Goal: Information Seeking & Learning: Learn about a topic

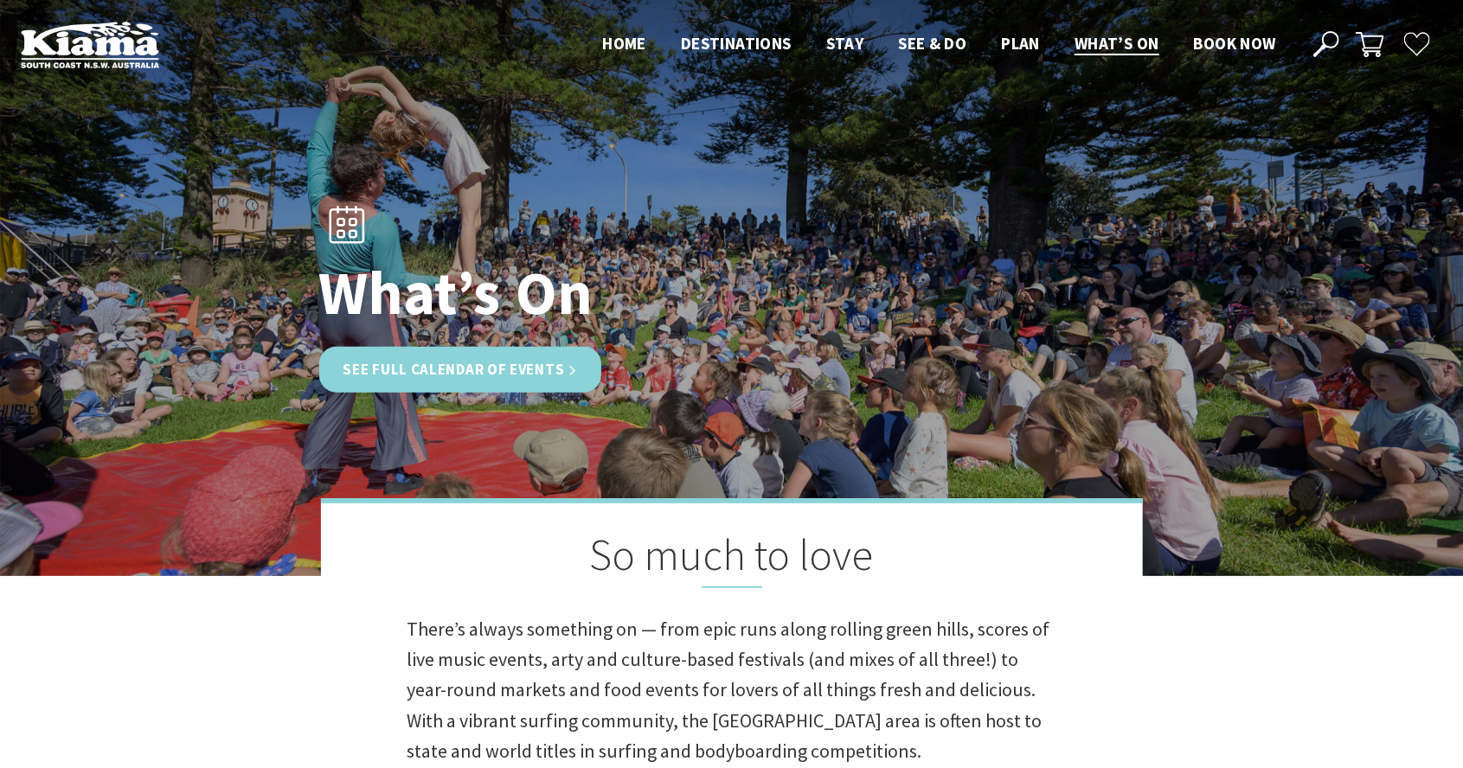
click at [369, 393] on link "See Full Calendar of Events" at bounding box center [460, 370] width 283 height 46
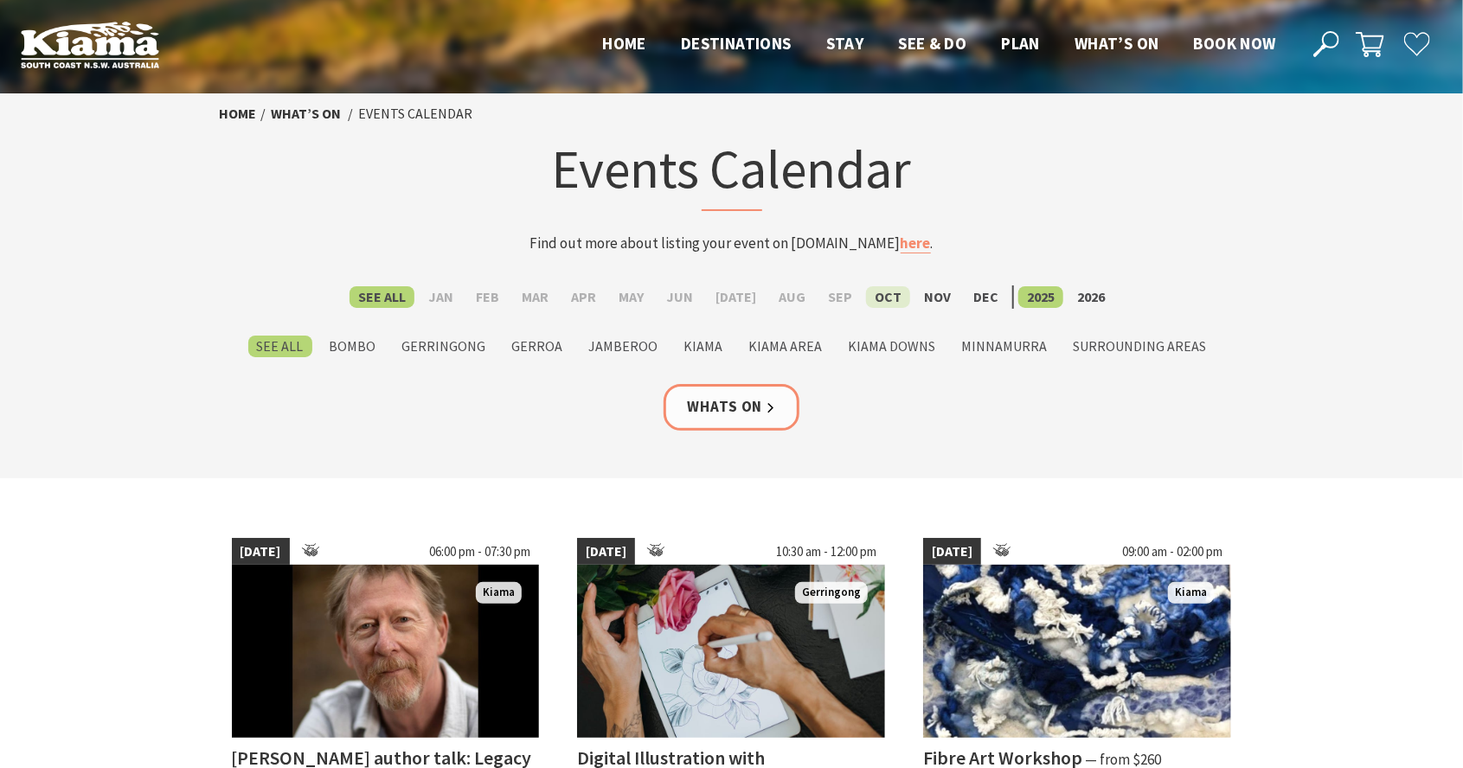
click at [869, 303] on label "Oct" at bounding box center [888, 297] width 44 height 22
click at [0, 0] on input "Oct" at bounding box center [0, 0] width 0 height 0
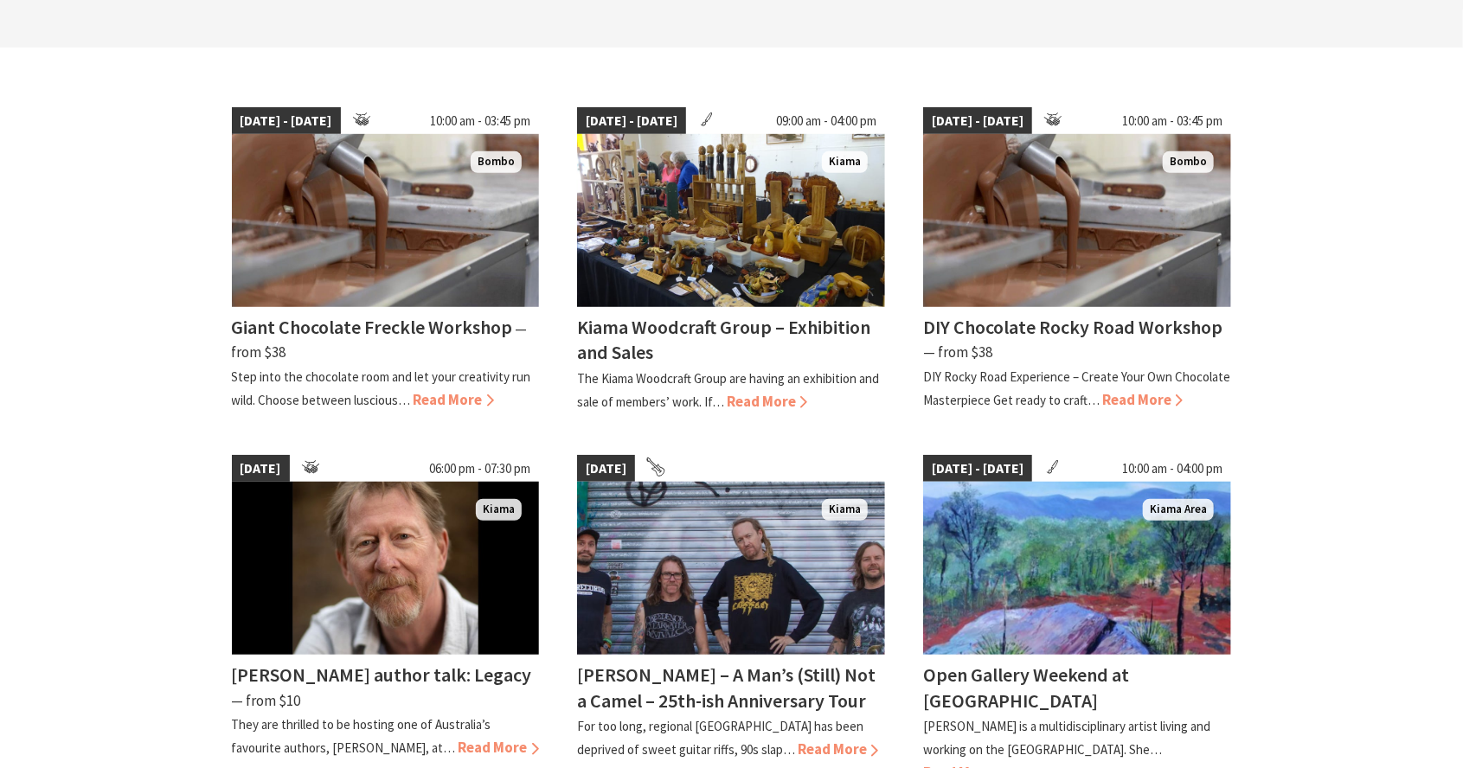
scroll to position [444, 0]
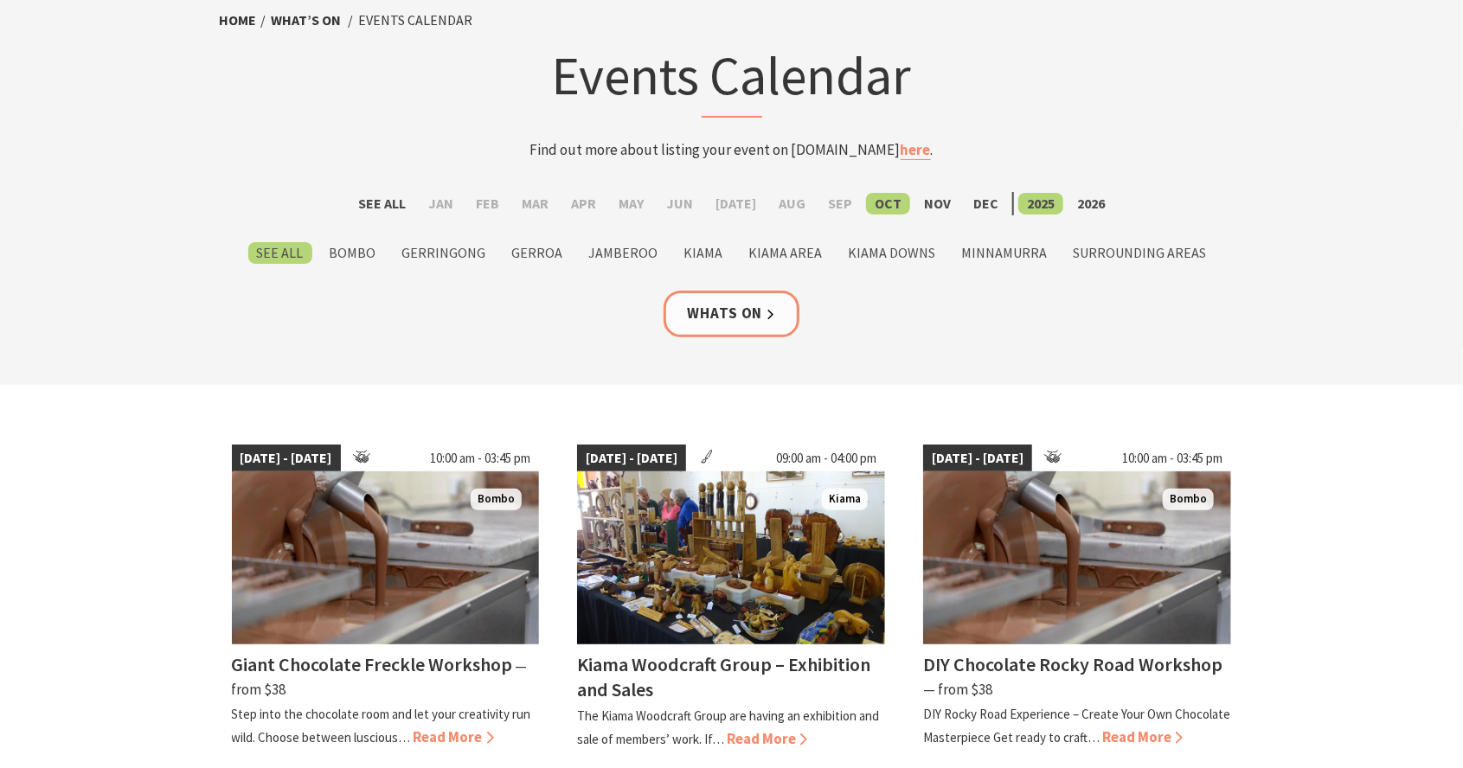
scroll to position [0, 0]
